Goal: Transaction & Acquisition: Purchase product/service

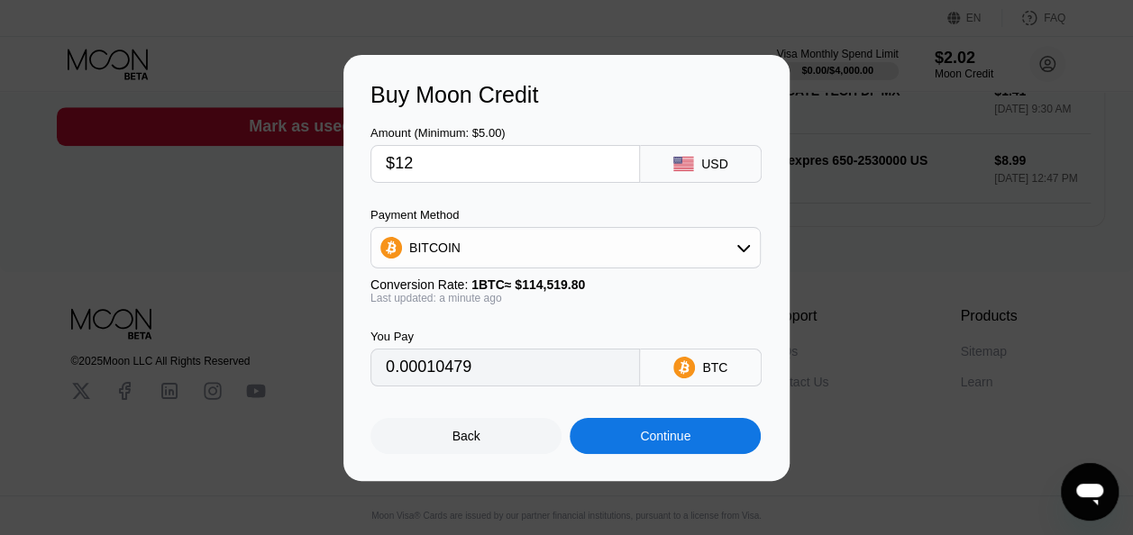
scroll to position [480, 0]
type input "0.00010463"
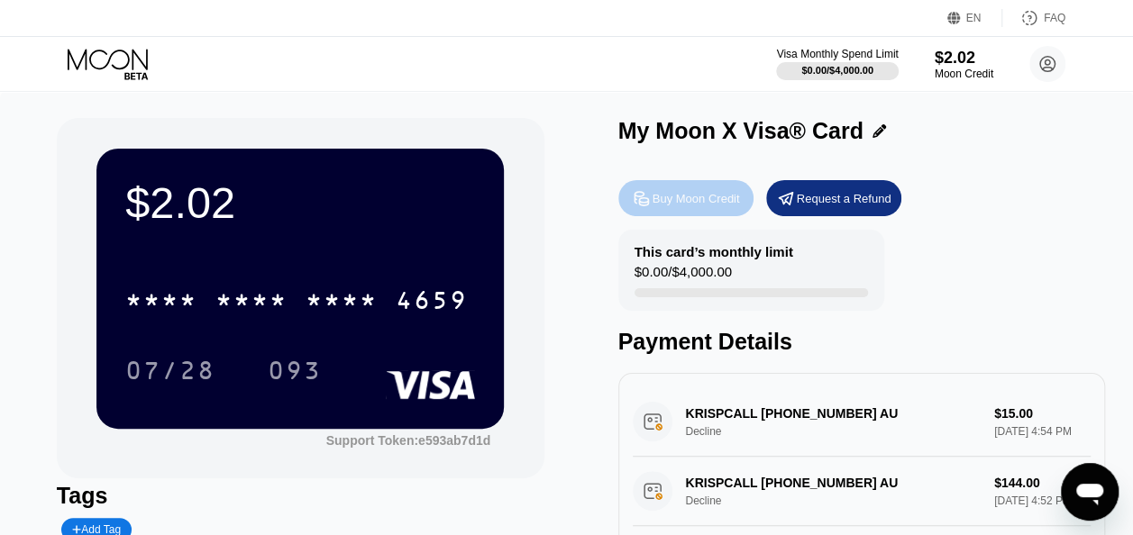
click at [657, 188] on div "Buy Moon Credit" at bounding box center [685, 198] width 135 height 36
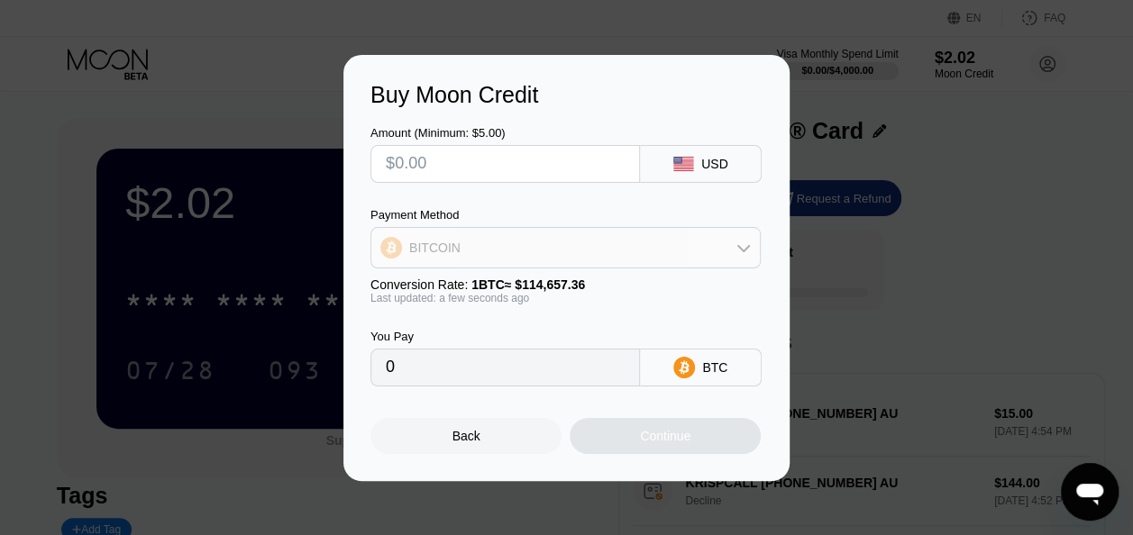
click at [744, 245] on icon at bounding box center [743, 248] width 14 height 14
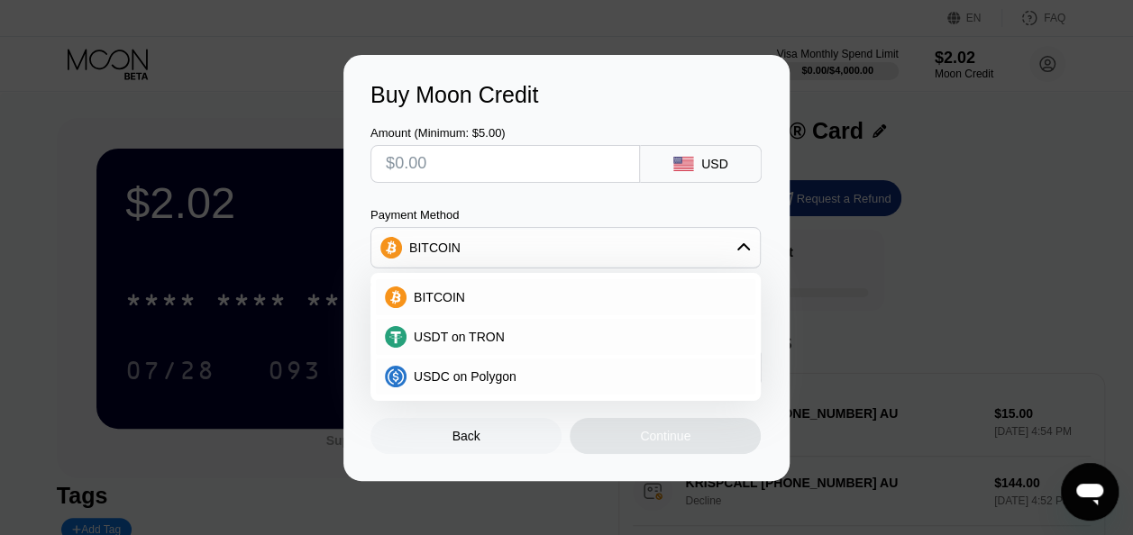
click at [863, 158] on div "Buy Moon Credit Amount (Minimum: $5.00) USD Payment Method BITCOIN BITCOIN USDT…" at bounding box center [566, 268] width 1133 height 426
